Goal: Information Seeking & Learning: Learn about a topic

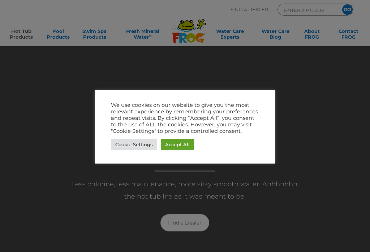
click at [180, 145] on link "Accept All" at bounding box center [177, 144] width 33 height 11
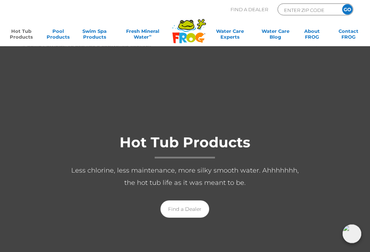
scroll to position [13, 0]
click at [142, 29] on link "Fresh Mineral Water ∞" at bounding box center [142, 35] width 51 height 14
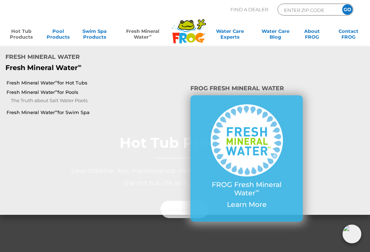
click at [72, 80] on link "Fresh Mineral Water ∞ for Hot Tubs" at bounding box center [65, 83] width 117 height 7
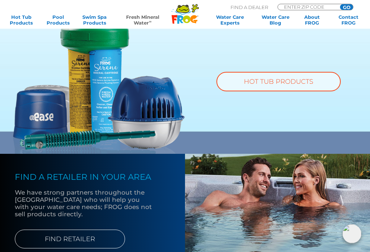
scroll to position [492, 0]
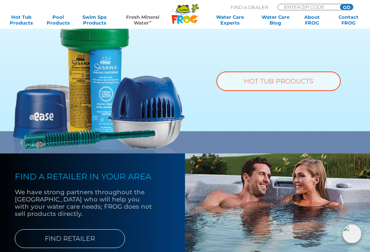
click at [289, 84] on link "HOT TUB PRODUCTS" at bounding box center [279, 82] width 124 height 20
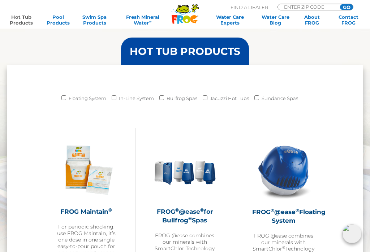
scroll to position [586, 0]
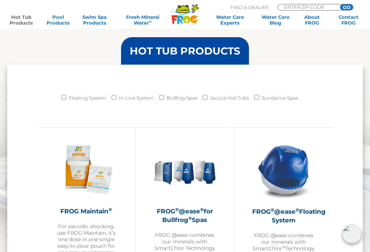
click at [69, 98] on label "Floating System" at bounding box center [88, 98] width 38 height 12
click at [66, 98] on input "Floating System" at bounding box center [63, 97] width 5 height 5
checkbox input "true"
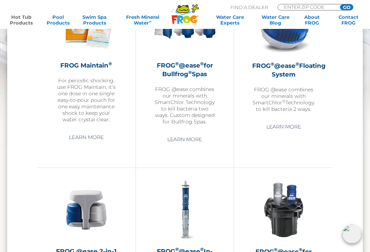
scroll to position [733, 0]
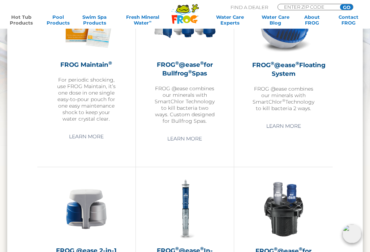
click at [295, 124] on link "Learn More" at bounding box center [283, 126] width 51 height 13
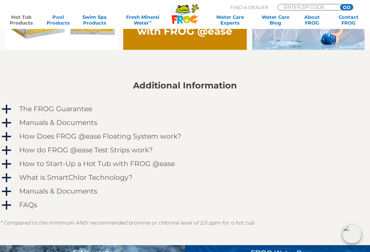
scroll to position [544, 0]
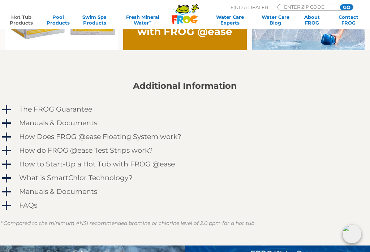
click at [9, 136] on span "a" at bounding box center [6, 137] width 11 height 11
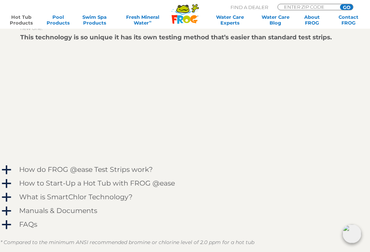
scroll to position [718, 0]
click at [10, 182] on span "a" at bounding box center [6, 184] width 11 height 11
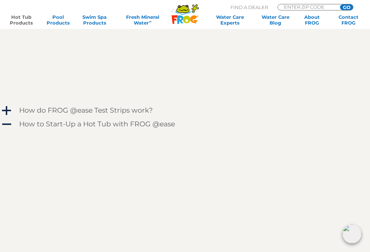
scroll to position [781, 0]
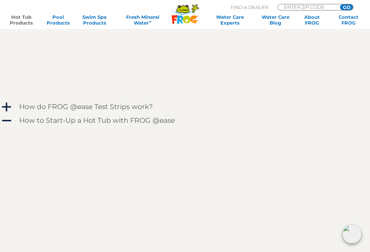
click at [294, 8] on input "ENTER ZIP CODE" at bounding box center [307, 6] width 49 height 5
type input "45231"
click at [349, 6] on input "GO" at bounding box center [346, 7] width 13 height 6
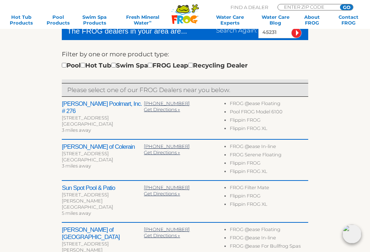
scroll to position [202, 0]
click at [85, 65] on input "checkbox" at bounding box center [83, 65] width 5 height 5
checkbox input "true"
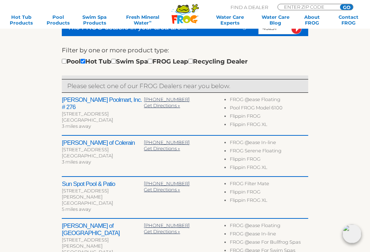
scroll to position [203, 0]
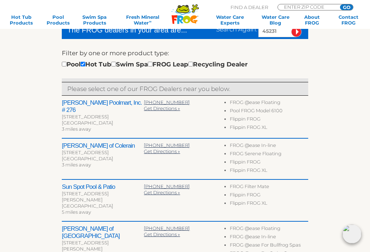
click at [94, 102] on h2 "[PERSON_NAME] Poolmart, Inc. # 276" at bounding box center [103, 106] width 82 height 14
click at [158, 108] on span "Get Directions »" at bounding box center [162, 109] width 36 height 6
click at [234, 20] on link "Water Care Experts" at bounding box center [230, 20] width 46 height 12
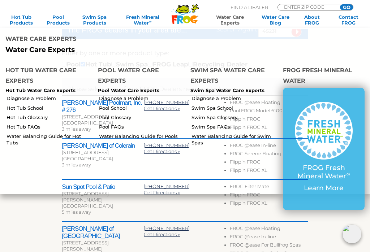
click at [46, 133] on link "Water Balancing Guide for Hot Tubs" at bounding box center [50, 139] width 86 height 13
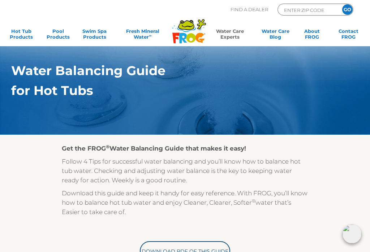
scroll to position [42, 0]
click at [21, 34] on link "Hot Tub Products" at bounding box center [21, 35] width 29 height 14
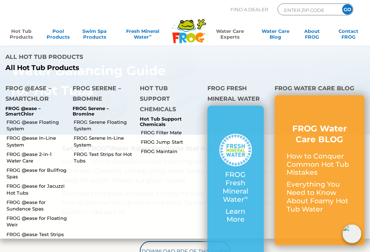
scroll to position [43, 0]
click at [101, 119] on link "FROG Serene Floating System" at bounding box center [104, 125] width 61 height 13
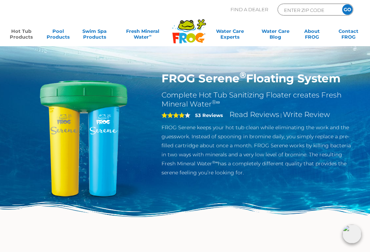
click at [337, 133] on p "FROG Serene keeps your hot tub clean while eliminating the work and the guesswo…" at bounding box center [258, 150] width 192 height 54
click at [35, 32] on link "Hot Tub Products" at bounding box center [21, 35] width 29 height 14
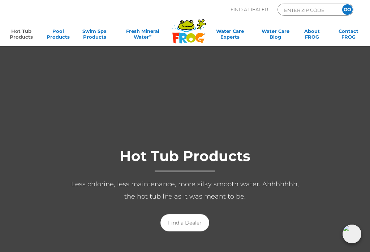
click at [23, 36] on link "Hot Tub Products" at bounding box center [21, 35] width 29 height 14
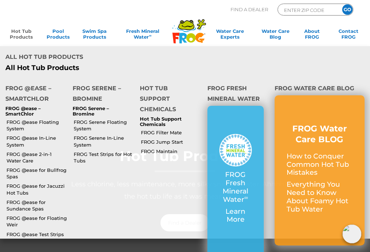
click at [47, 119] on link "FROG @ease Floating System" at bounding box center [37, 125] width 61 height 13
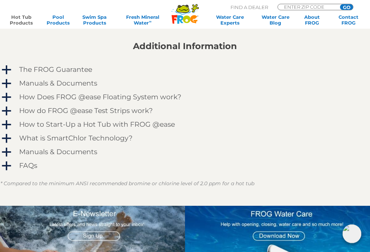
scroll to position [583, 0]
click at [8, 135] on span "a" at bounding box center [6, 138] width 11 height 11
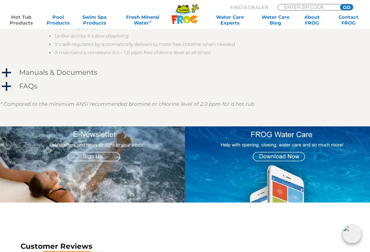
scroll to position [947, 0]
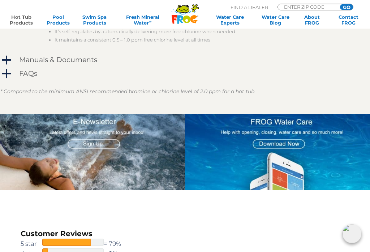
click at [5, 72] on span "a" at bounding box center [6, 74] width 11 height 11
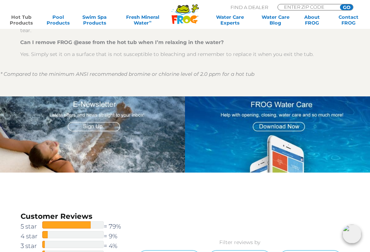
scroll to position [1186, 0]
